Goal: Register for event/course

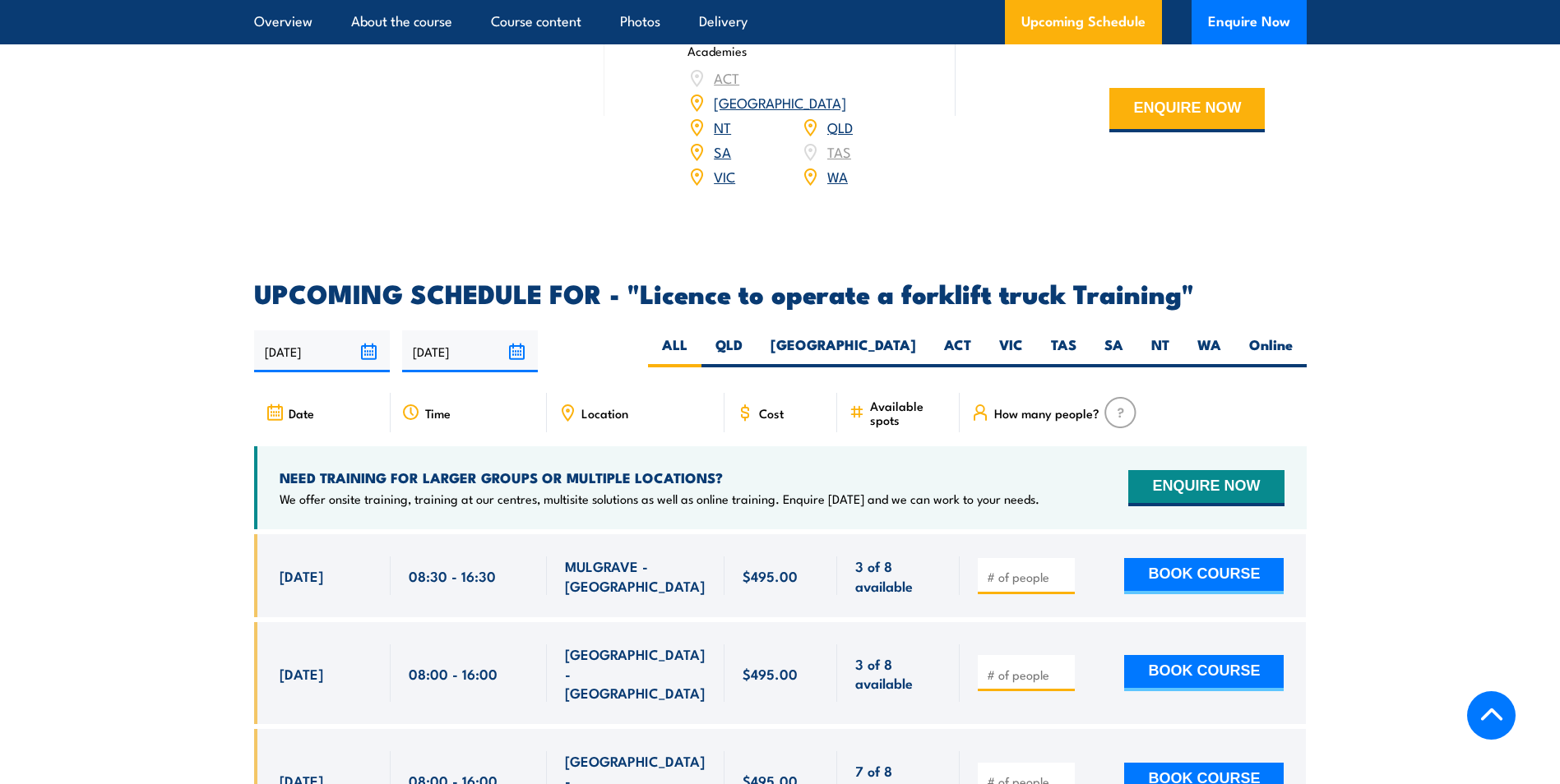
scroll to position [2466, 0]
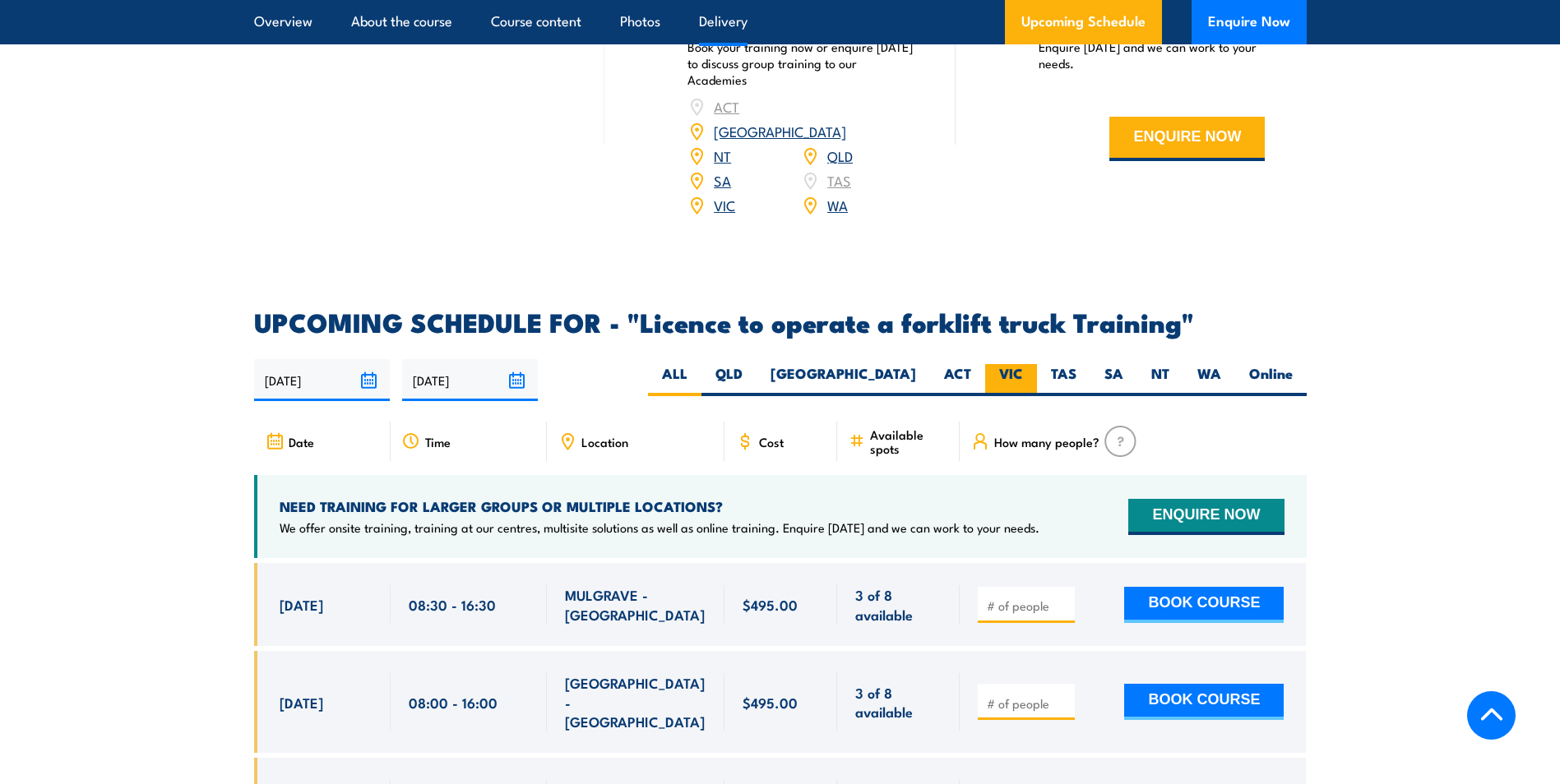
click at [1018, 364] on label "VIC" at bounding box center [1011, 380] width 52 height 32
click at [1023, 364] on input "VIC" at bounding box center [1028, 369] width 11 height 11
radio input "true"
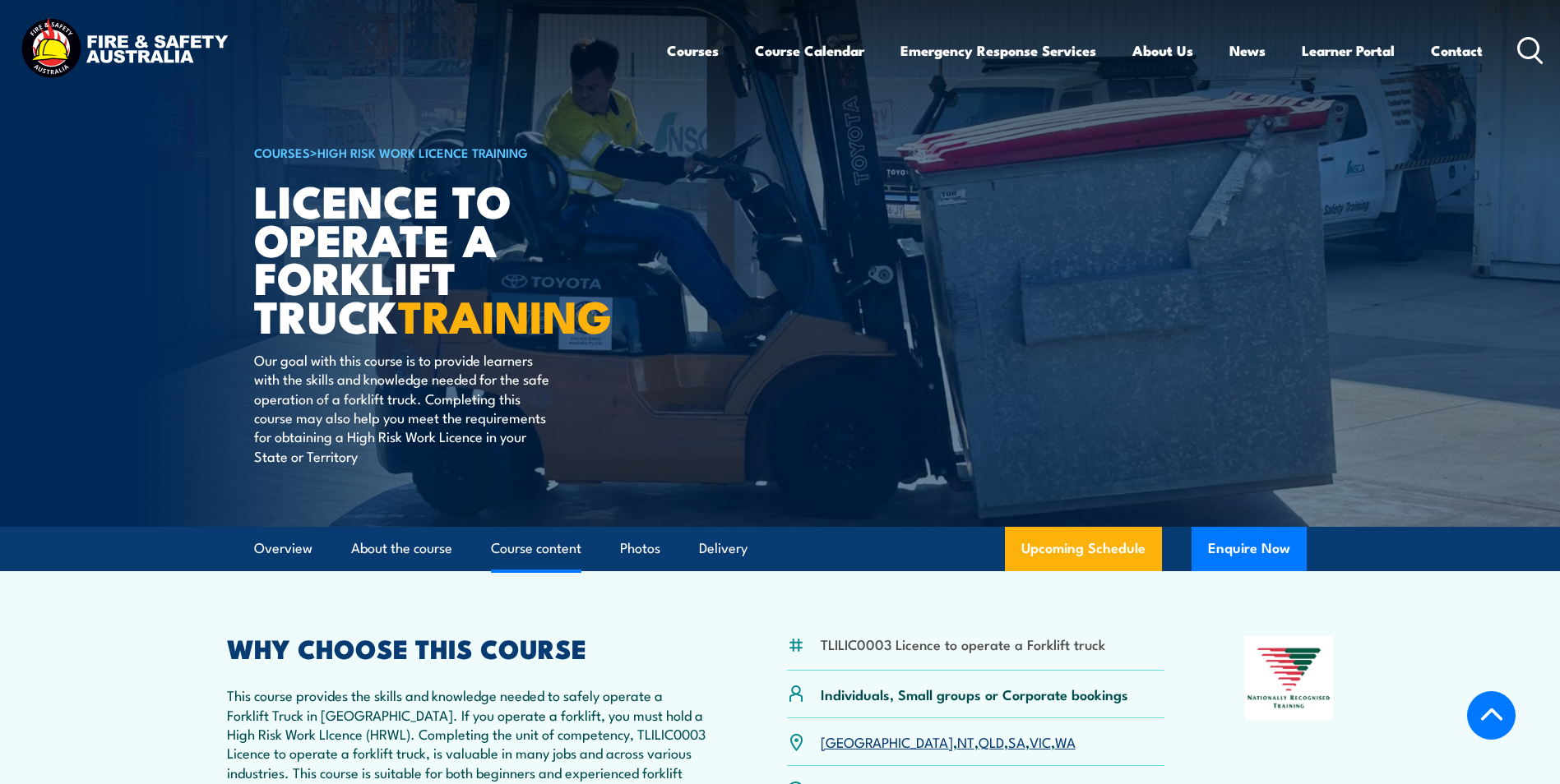
scroll to position [2327, 0]
